Goal: Task Accomplishment & Management: Manage account settings

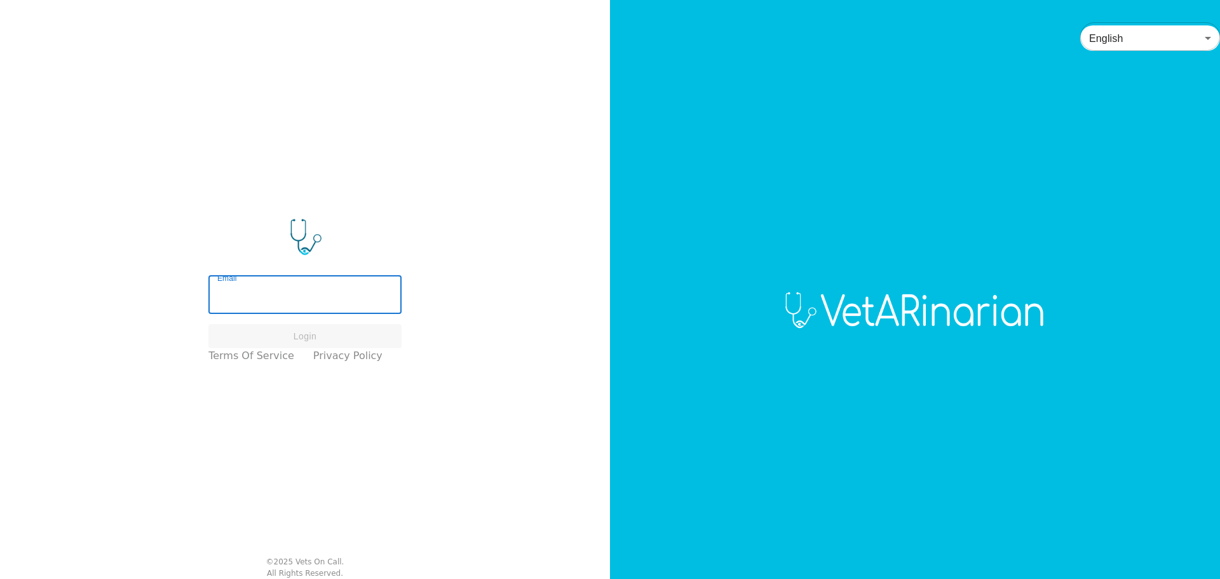
click at [239, 290] on input "Email" at bounding box center [304, 296] width 193 height 36
type input "[EMAIL_ADDRESS][DOMAIN_NAME]"
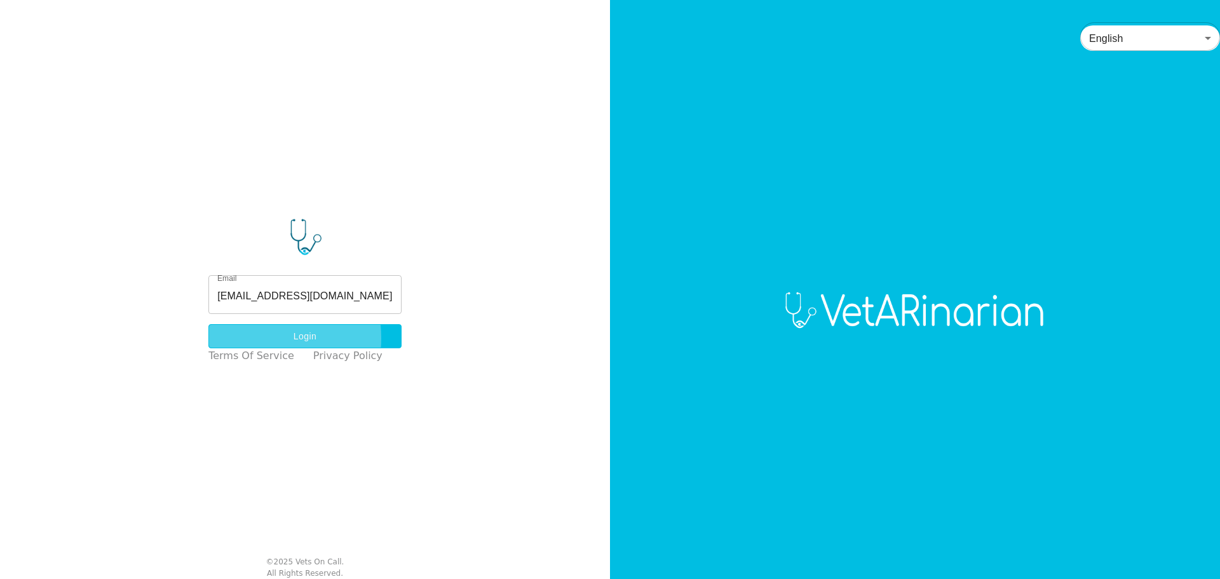
click at [260, 338] on button "Login" at bounding box center [304, 336] width 193 height 25
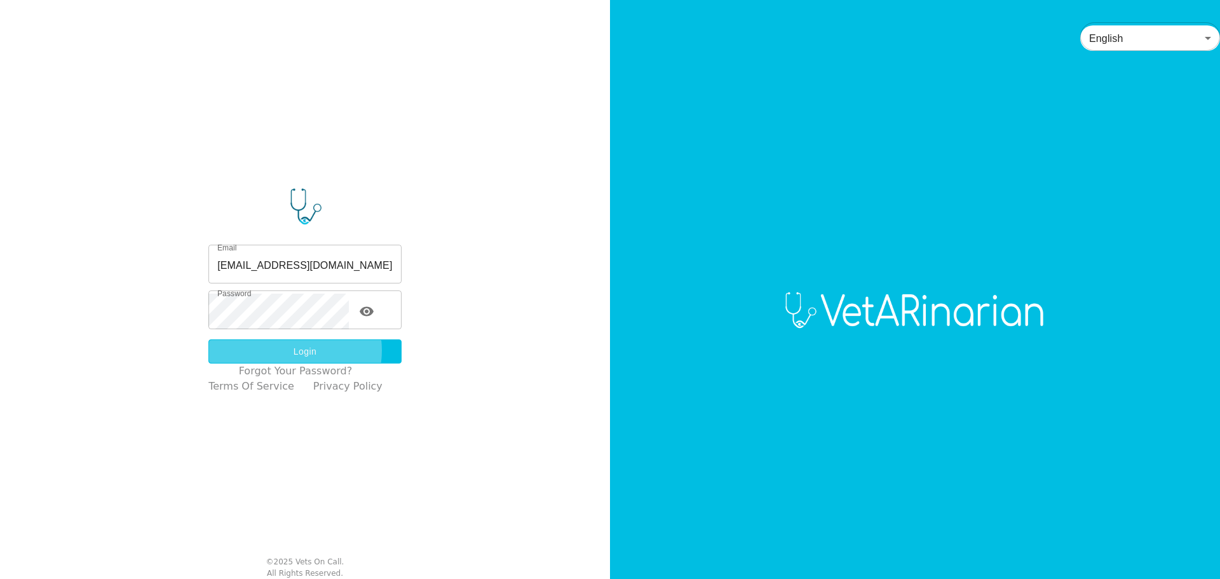
click at [299, 351] on button "Login" at bounding box center [304, 351] width 193 height 25
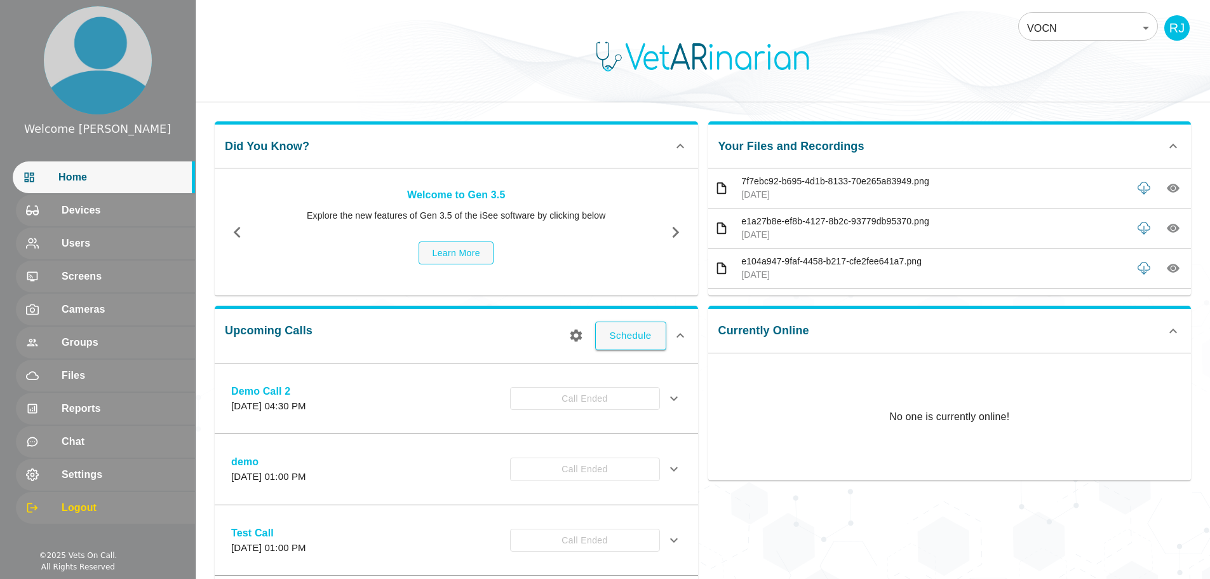
click at [1075, 25] on body "Welcome [PERSON_NAME] Home Devices Users Screens Cameras Groups Files Reports C…" at bounding box center [605, 402] width 1210 height 804
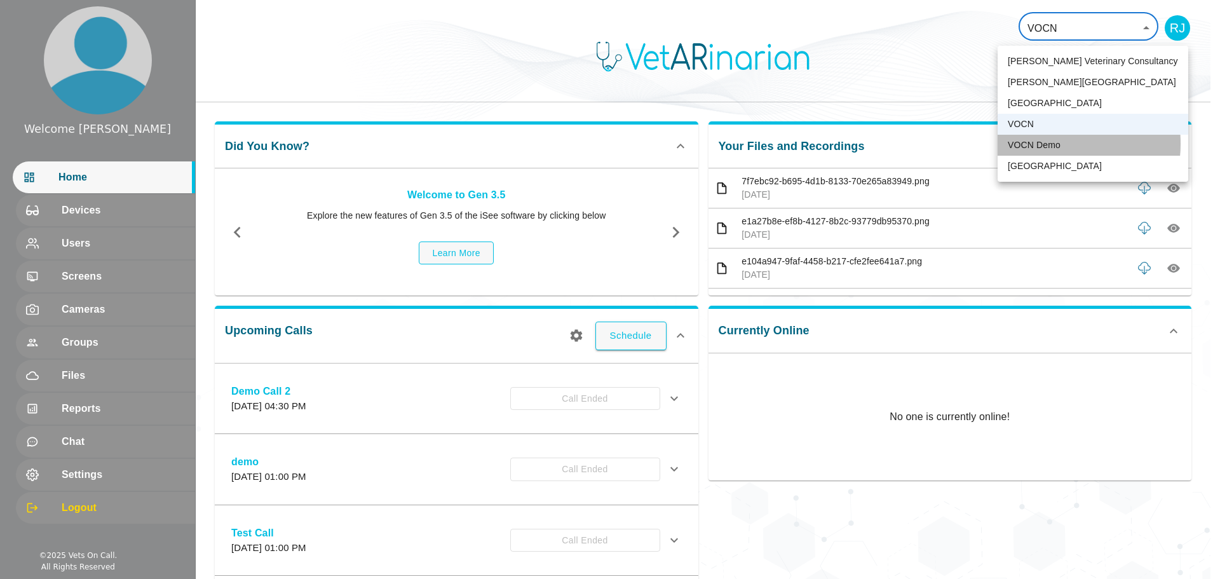
drag, startPoint x: 1036, startPoint y: 144, endPoint x: 980, endPoint y: 142, distance: 55.9
click at [1036, 144] on li "VOCN Demo" at bounding box center [1093, 145] width 191 height 21
type input "158"
